Goal: Task Accomplishment & Management: Use online tool/utility

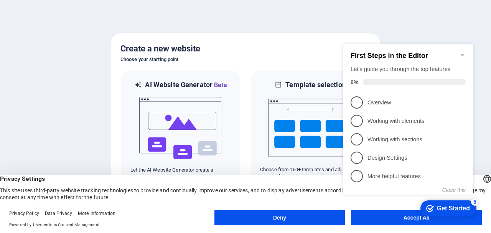
click at [465, 55] on h2 "First Steps in the Editor" at bounding box center [407, 56] width 115 height 8
click at [463, 53] on icon "Minimize checklist" at bounding box center [462, 55] width 6 height 6
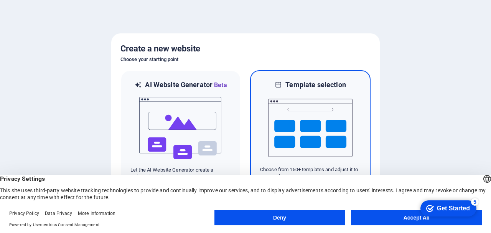
click at [310, 118] on img at bounding box center [310, 127] width 84 height 77
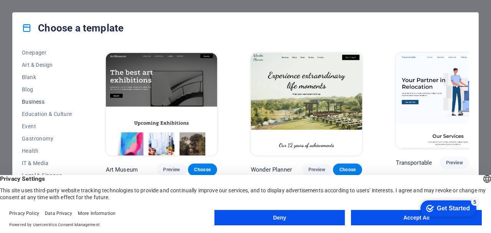
scroll to position [115, 0]
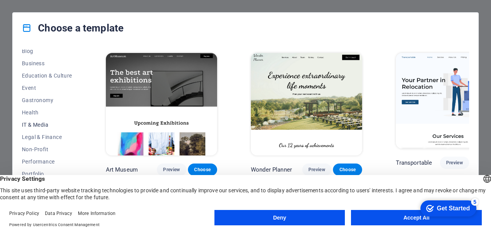
click at [49, 122] on span "IT & Media" at bounding box center [47, 125] width 50 height 6
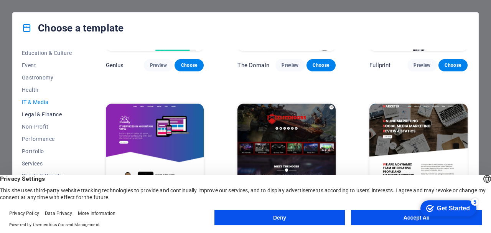
scroll to position [145, 0]
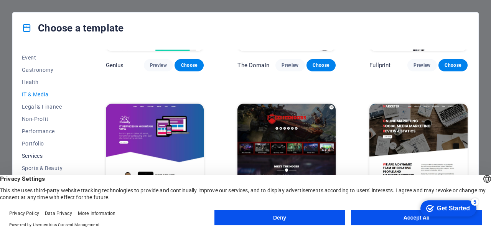
click at [31, 156] on span "Services" at bounding box center [47, 156] width 50 height 6
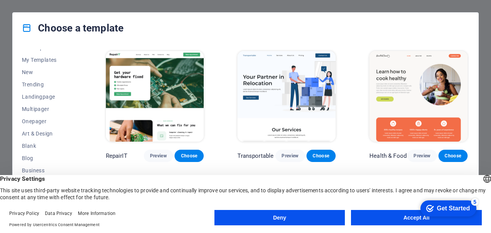
scroll to position [0, 0]
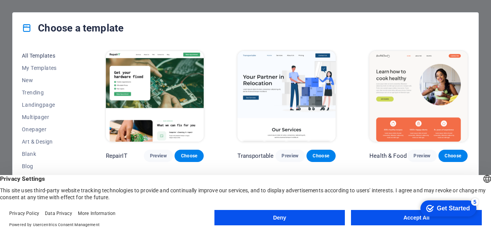
click at [49, 54] on span "All Templates" at bounding box center [47, 56] width 50 height 6
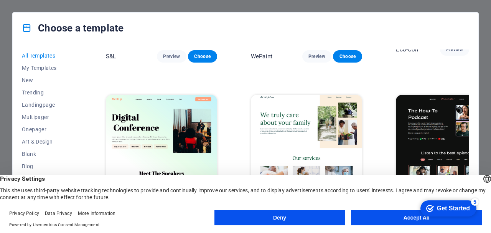
scroll to position [460, 0]
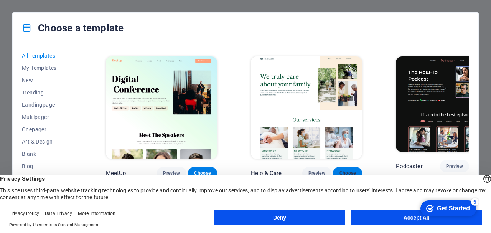
click at [339, 170] on span "Choose" at bounding box center [347, 173] width 17 height 6
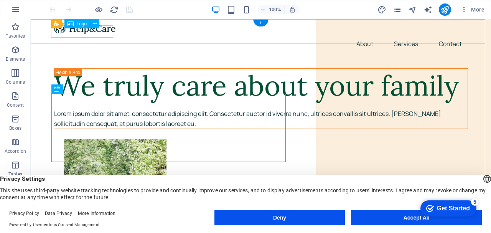
click at [104, 33] on div at bounding box center [261, 28] width 414 height 12
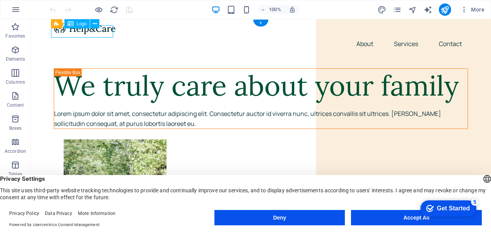
click at [104, 33] on div at bounding box center [261, 28] width 414 height 12
select select "px"
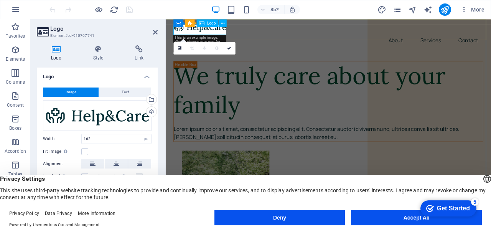
click at [198, 31] on div at bounding box center [357, 28] width 364 height 12
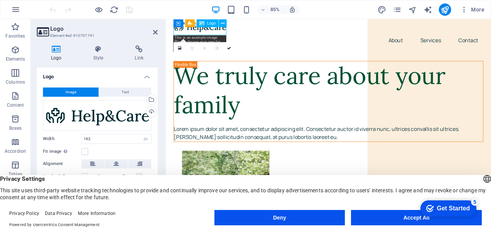
click at [198, 31] on div at bounding box center [357, 28] width 364 height 12
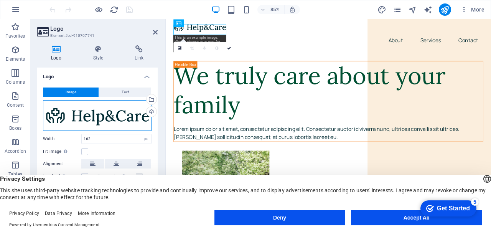
click at [96, 111] on div "Drag files here, click to choose files or select files from Files or our free s…" at bounding box center [97, 115] width 109 height 31
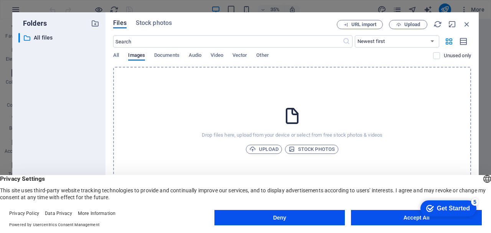
click at [96, 111] on div "​ All files All files" at bounding box center [58, 123] width 81 height 181
click at [465, 26] on icon "button" at bounding box center [466, 24] width 8 height 8
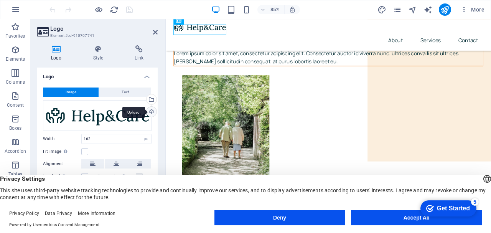
scroll to position [16, 0]
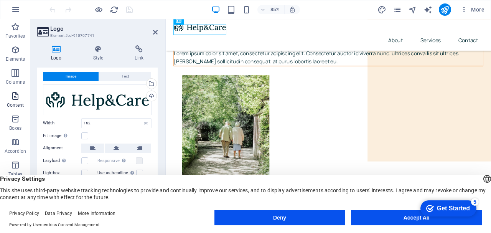
click at [17, 96] on icon "button" at bounding box center [15, 95] width 9 height 9
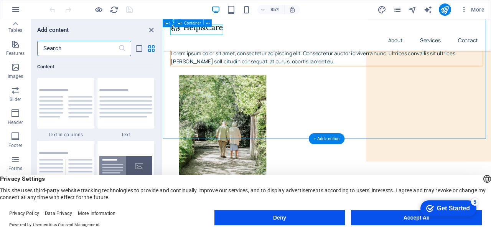
scroll to position [0, 0]
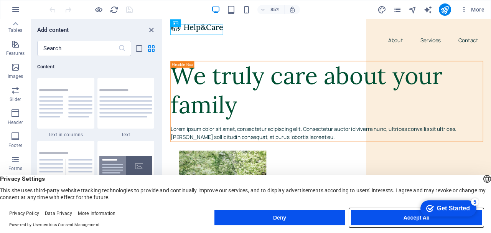
drag, startPoint x: 387, startPoint y: 218, endPoint x: 261, endPoint y: 227, distance: 126.1
click at [387, 218] on button "Accept All" at bounding box center [416, 217] width 131 height 15
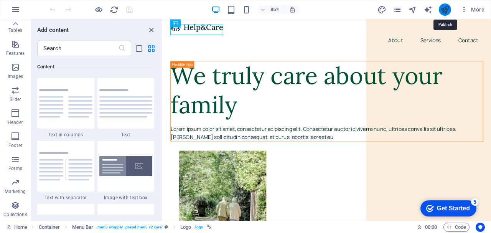
click at [447, 9] on icon "publish" at bounding box center [444, 9] width 9 height 9
